Goal: Information Seeking & Learning: Check status

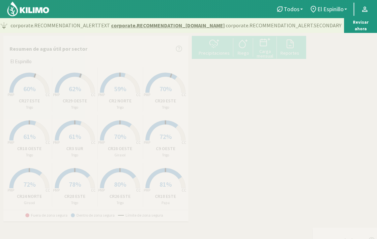
click at [78, 83] on rect at bounding box center [74, 93] width 53 height 53
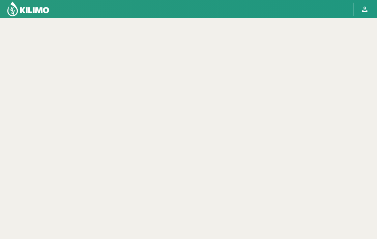
click at [27, 8] on img at bounding box center [28, 9] width 43 height 16
click at [35, 12] on img at bounding box center [28, 9] width 43 height 16
click at [36, 10] on img at bounding box center [28, 9] width 43 height 16
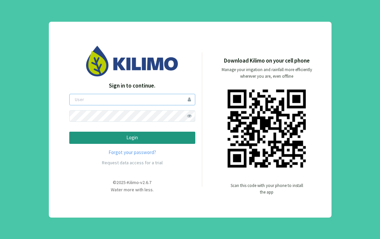
type input "elespinillo"
click at [132, 138] on button "Login" at bounding box center [132, 138] width 126 height 12
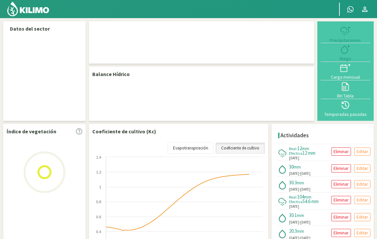
select select "12: Object"
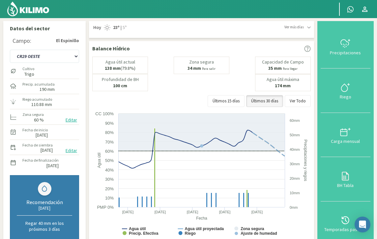
click at [32, 10] on img at bounding box center [28, 9] width 43 height 16
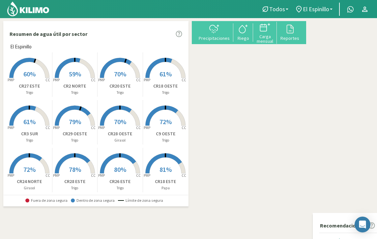
click at [172, 79] on rect at bounding box center [165, 78] width 53 height 53
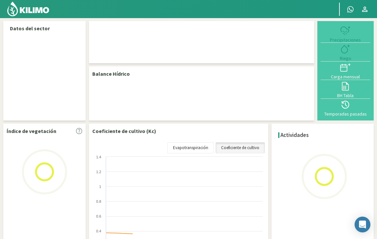
select select "2: Object"
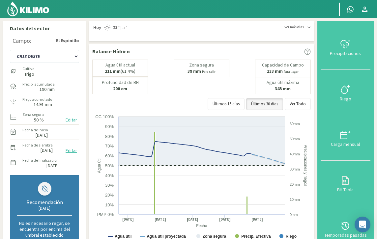
click at [35, 9] on img at bounding box center [28, 9] width 43 height 16
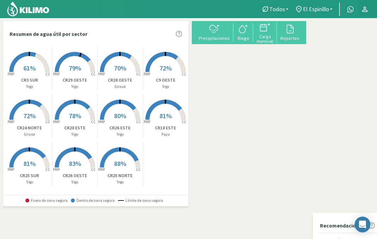
scroll to position [53, 0]
